Goal: Book appointment/travel/reservation

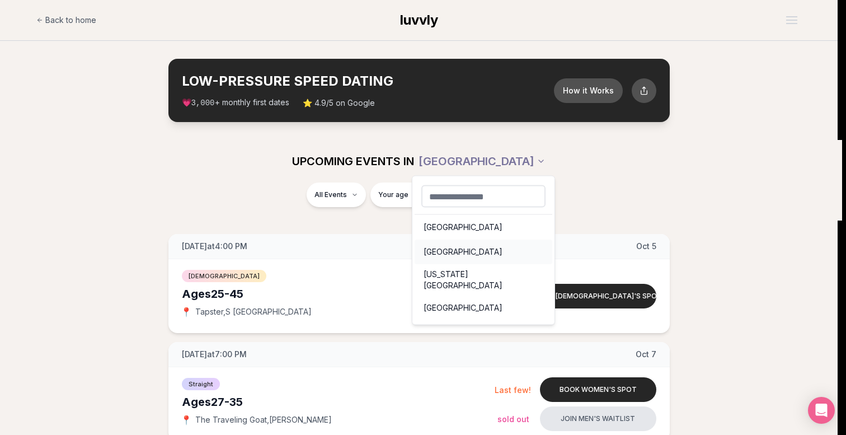
click at [437, 251] on div "[GEOGRAPHIC_DATA]" at bounding box center [484, 252] width 138 height 25
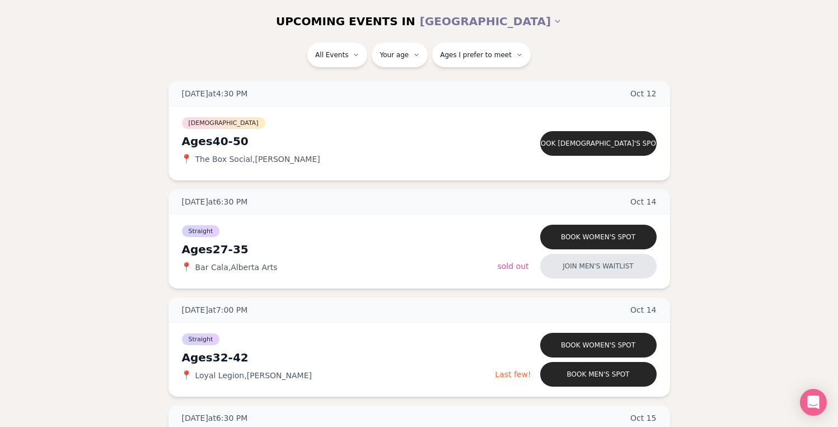
scroll to position [887, 4]
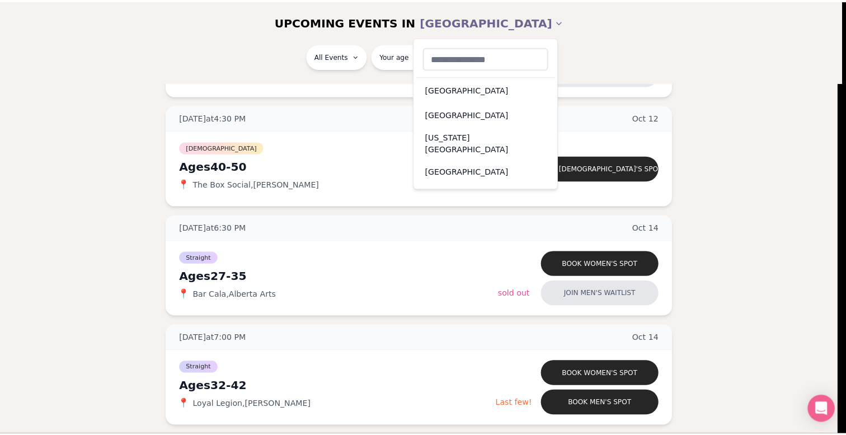
scroll to position [887, 0]
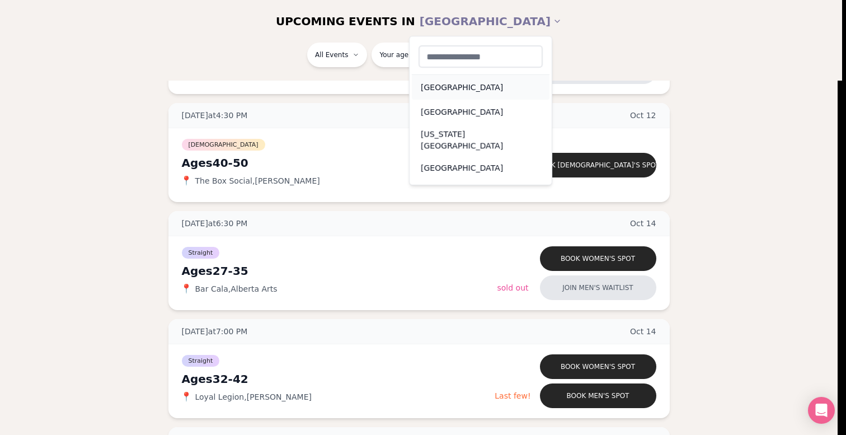
click at [428, 90] on div "Seattle" at bounding box center [481, 87] width 138 height 25
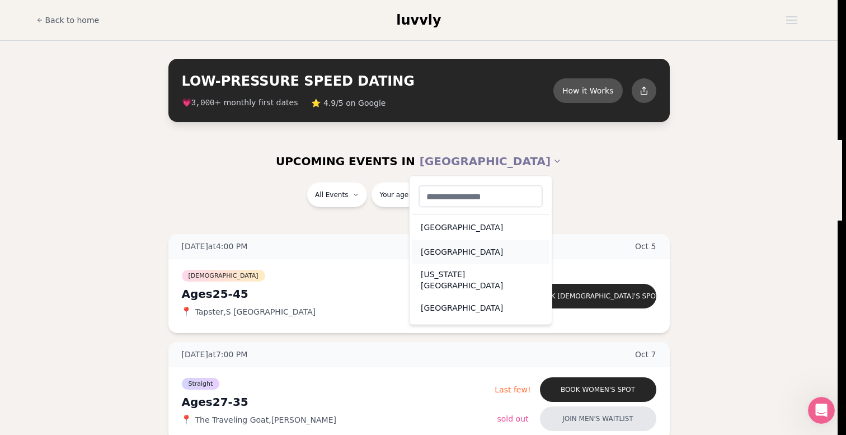
click at [425, 247] on div "[GEOGRAPHIC_DATA]" at bounding box center [481, 252] width 138 height 25
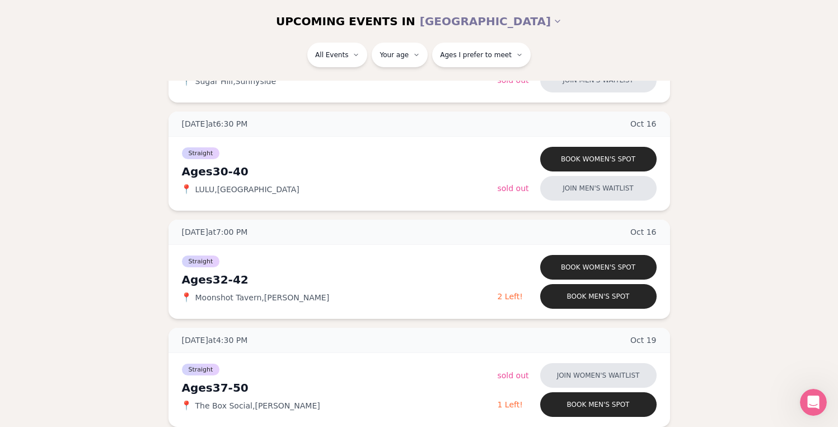
scroll to position [1418, 0]
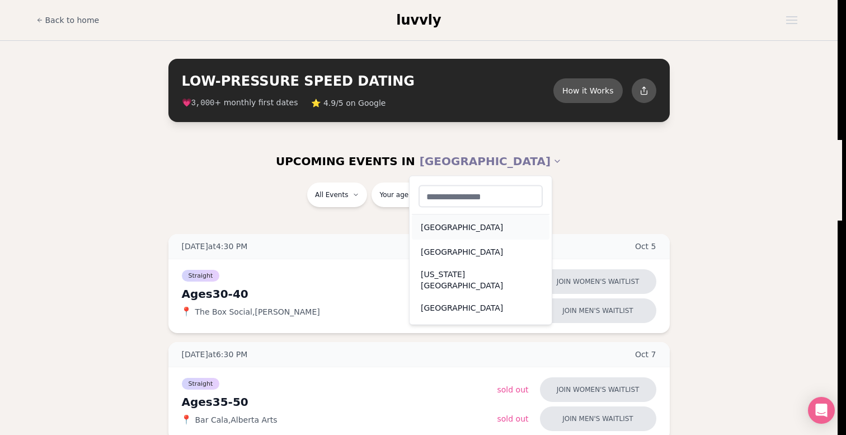
click at [428, 231] on div "Seattle" at bounding box center [481, 227] width 138 height 25
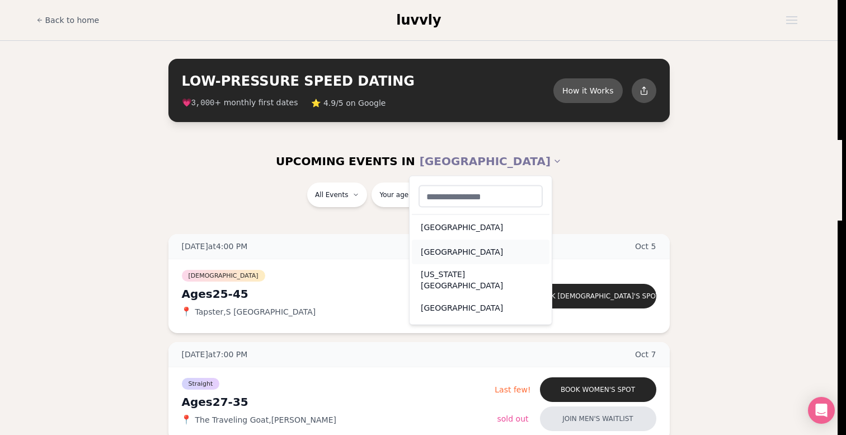
click at [442, 252] on div "[GEOGRAPHIC_DATA]" at bounding box center [481, 252] width 138 height 25
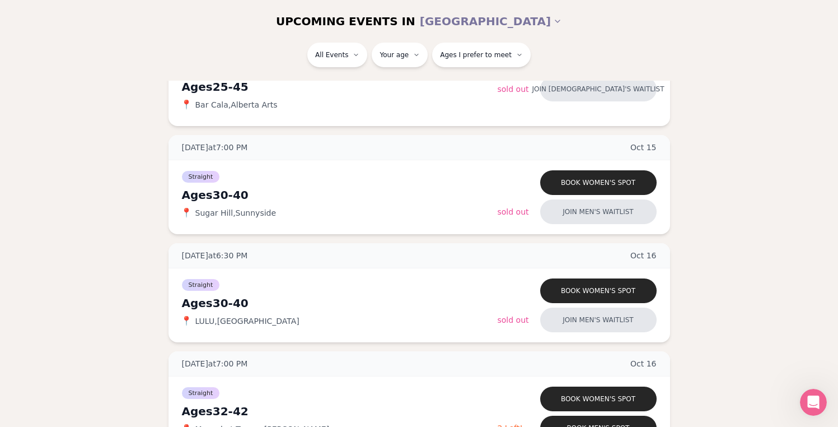
scroll to position [1297, 0]
